Goal: Task Accomplishment & Management: Use online tool/utility

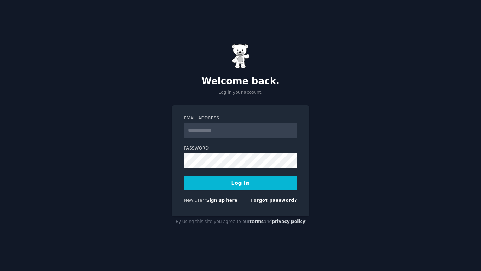
type input "**********"
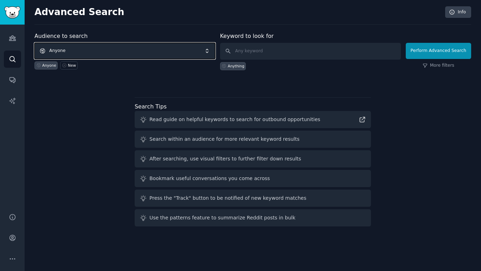
click at [192, 52] on span "Anyone" at bounding box center [124, 51] width 181 height 16
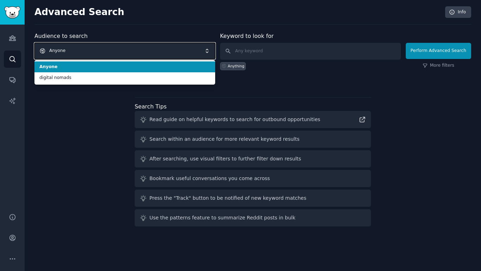
click at [248, 79] on div "Audience to search Anyone Anyone digital nomads Anyone New Keyword to look for …" at bounding box center [252, 58] width 437 height 53
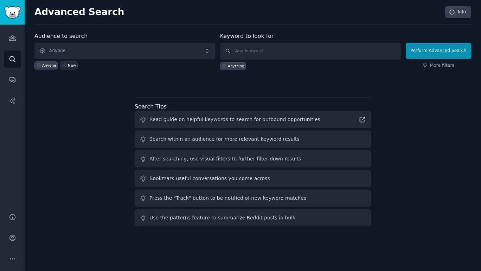
click at [63, 65] on icon at bounding box center [64, 66] width 4 height 4
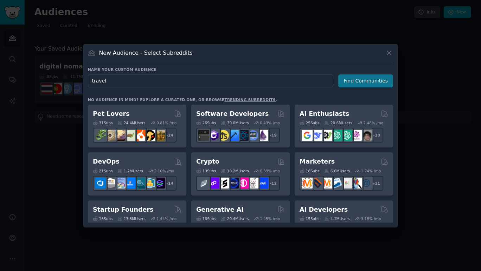
type input "travel"
click at [357, 82] on button "Find Communities" at bounding box center [365, 81] width 55 height 13
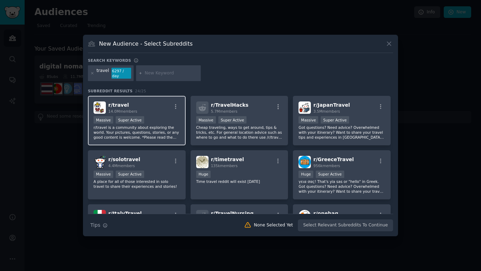
click at [151, 114] on div "r/ travel 14.0M members Massive Super Active r/travel is a community about expl…" at bounding box center [137, 121] width 98 height 50
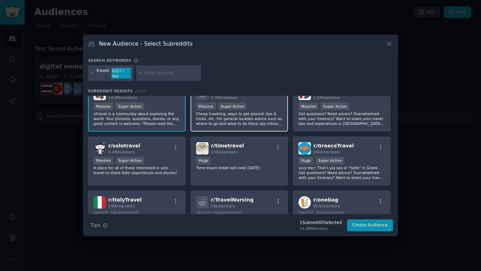
scroll to position [15, 0]
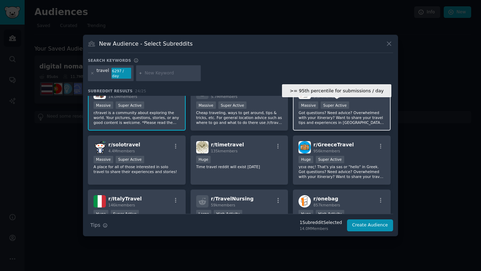
click at [333, 108] on div "Super Active" at bounding box center [335, 105] width 28 height 7
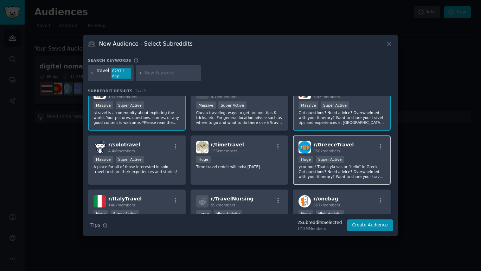
click at [335, 147] on span "r/ GreeceTravel" at bounding box center [333, 145] width 40 height 6
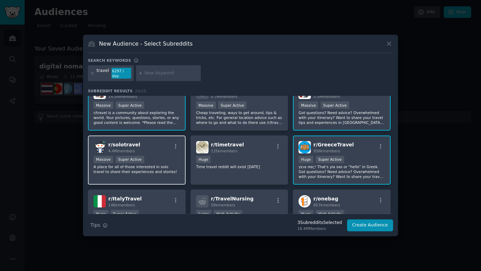
click at [140, 166] on p "A place for all of those interested in solo travel to share their experiences a…" at bounding box center [136, 169] width 86 height 10
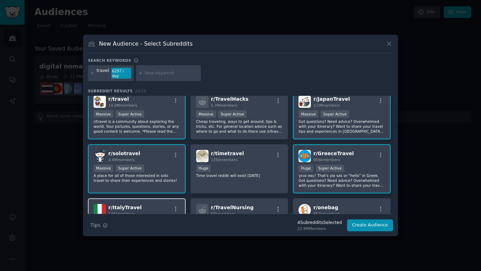
scroll to position [0, 0]
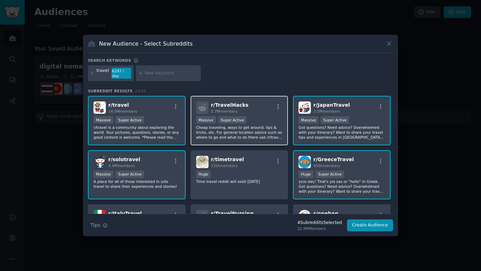
click at [230, 110] on span "5.7M members" at bounding box center [224, 111] width 27 height 4
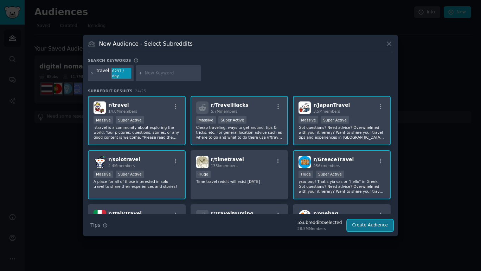
click at [375, 223] on button "Create Audience" at bounding box center [370, 226] width 46 height 12
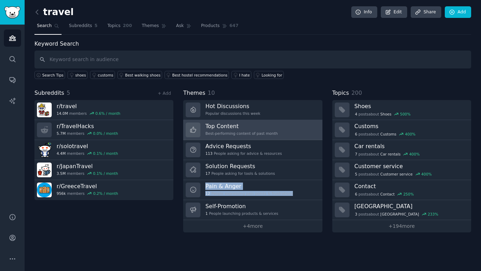
click at [276, 130] on link "Top Content Best-performing content of past month" at bounding box center [252, 130] width 139 height 20
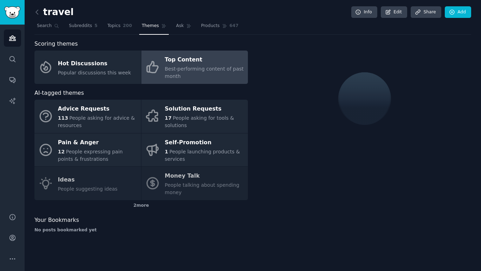
click at [252, 74] on div "Scoring themes Hot Discussions Popular discussions this week Top Content Best-p…" at bounding box center [252, 139] width 437 height 199
